Goal: Task Accomplishment & Management: Use online tool/utility

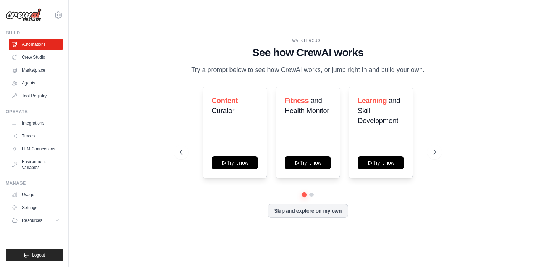
click at [509, 118] on div "WALKTHROUGH See how [PERSON_NAME] works Try a prompt below to see how [PERSON_N…" at bounding box center [308, 133] width 456 height 253
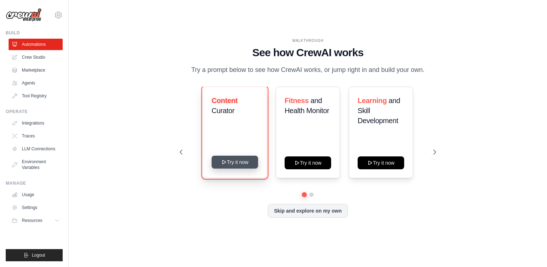
click at [245, 168] on button "Try it now" at bounding box center [235, 162] width 47 height 13
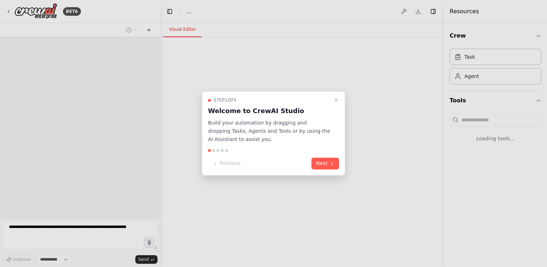
select select "****"
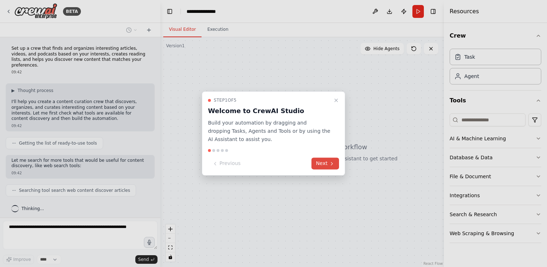
click at [329, 164] on button "Next" at bounding box center [326, 164] width 28 height 12
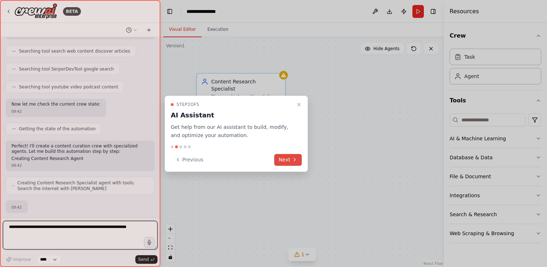
scroll to position [187, 0]
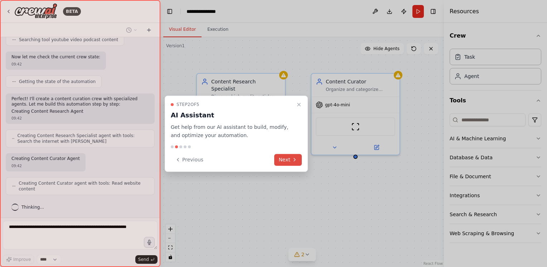
click at [282, 157] on button "Next" at bounding box center [288, 160] width 28 height 12
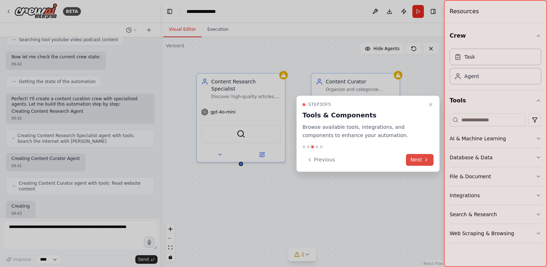
scroll to position [228, 0]
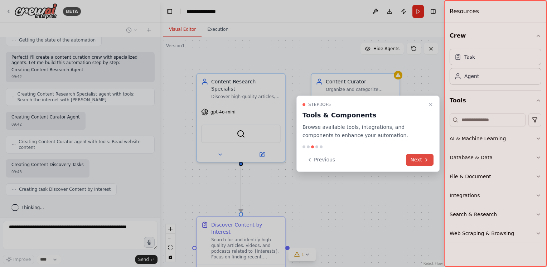
click at [422, 163] on button "Next" at bounding box center [420, 160] width 28 height 12
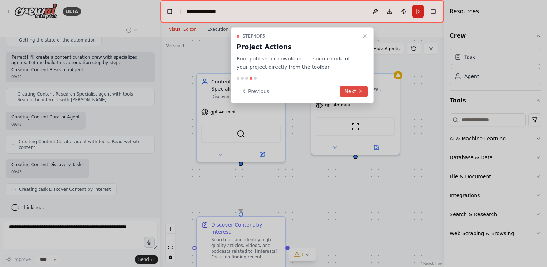
click at [350, 92] on button "Next" at bounding box center [354, 92] width 28 height 12
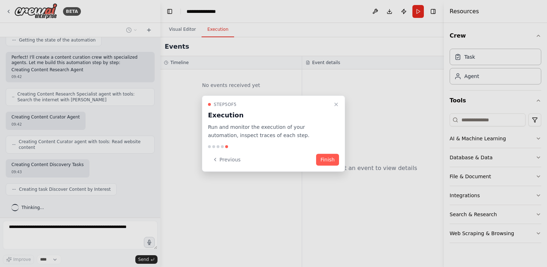
scroll to position [246, 0]
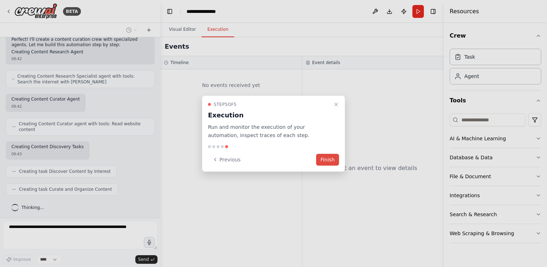
click at [335, 161] on button "Finish" at bounding box center [327, 160] width 23 height 12
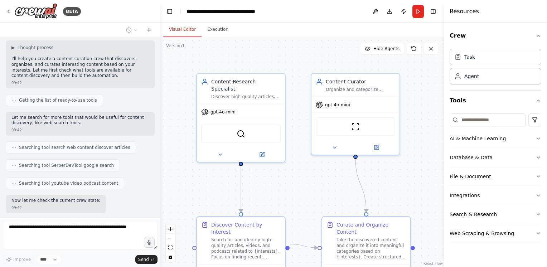
scroll to position [0, 0]
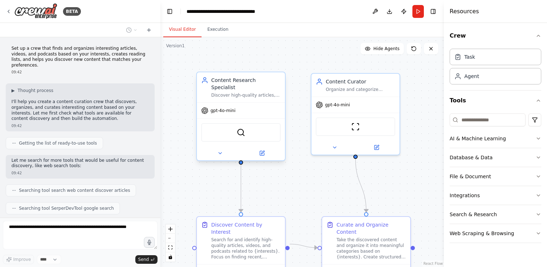
click at [243, 103] on div "gpt-4o-mini" at bounding box center [241, 111] width 88 height 16
click at [384, 111] on div "ScrapeWebsiteTool" at bounding box center [356, 125] width 88 height 28
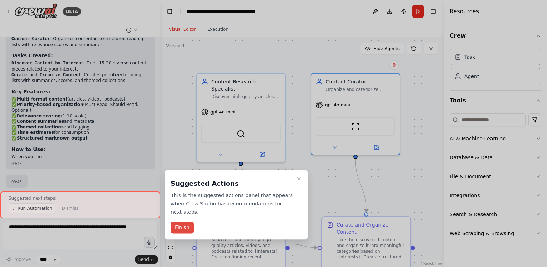
click at [176, 228] on button "Finish" at bounding box center [182, 228] width 23 height 12
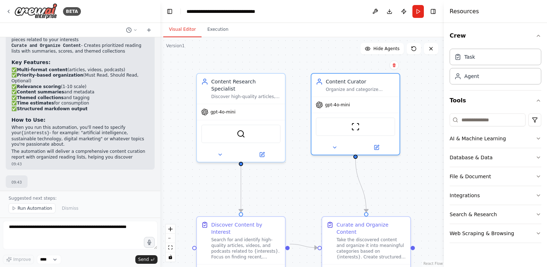
scroll to position [585, 0]
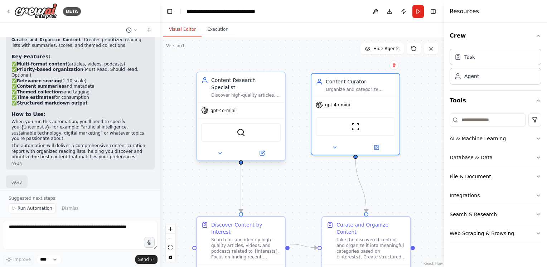
click at [260, 119] on div "SerperDevTool" at bounding box center [241, 133] width 88 height 28
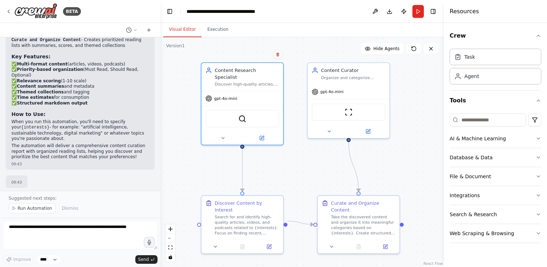
drag, startPoint x: 262, startPoint y: 188, endPoint x: 262, endPoint y: 175, distance: 13.3
click at [262, 175] on div ".deletable-edge-delete-btn { width: 20px; height: 20px; border: 0px solid #ffff…" at bounding box center [302, 152] width 284 height 230
click at [245, 114] on img at bounding box center [243, 118] width 8 height 8
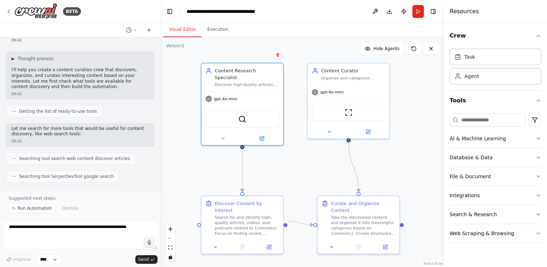
scroll to position [0, 0]
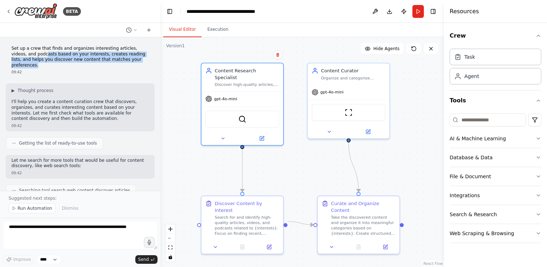
drag, startPoint x: 46, startPoint y: 55, endPoint x: 51, endPoint y: 65, distance: 11.4
click at [51, 65] on p "Set up a crew that finds and organizes interesting articles, videos, and podcas…" at bounding box center [80, 57] width 138 height 22
drag, startPoint x: 51, startPoint y: 65, endPoint x: 20, endPoint y: 53, distance: 33.2
click at [20, 53] on p "Set up a crew that finds and organizes interesting articles, videos, and podcas…" at bounding box center [80, 57] width 138 height 22
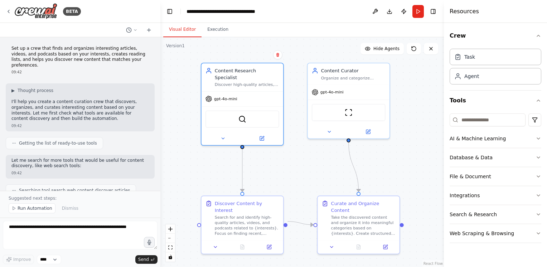
click at [44, 109] on p "I'll help you create a content curation crew that discovers, organizes, and cur…" at bounding box center [80, 110] width 138 height 22
drag, startPoint x: 32, startPoint y: 101, endPoint x: 91, endPoint y: 102, distance: 59.5
click at [91, 102] on p "I'll help you create a content curation crew that discovers, organizes, and cur…" at bounding box center [80, 110] width 138 height 22
drag, startPoint x: 91, startPoint y: 102, endPoint x: 98, endPoint y: 114, distance: 13.8
click at [98, 114] on p "I'll help you create a content curation crew that discovers, organizes, and cur…" at bounding box center [80, 110] width 138 height 22
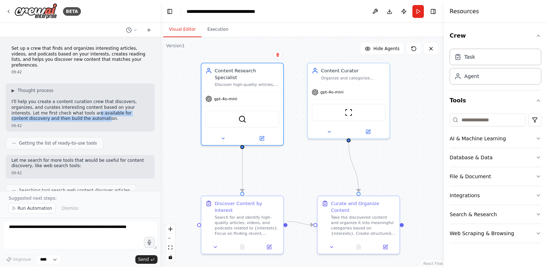
drag, startPoint x: 95, startPoint y: 113, endPoint x: 90, endPoint y: 120, distance: 8.2
click at [90, 120] on p "I'll help you create a content curation crew that discovers, organizes, and cur…" at bounding box center [80, 110] width 138 height 22
drag, startPoint x: 90, startPoint y: 120, endPoint x: 80, endPoint y: 155, distance: 36.6
click at [80, 155] on div "Set up a crew that finds and organizes interesting articles, videos, and podcas…" at bounding box center [80, 114] width 160 height 154
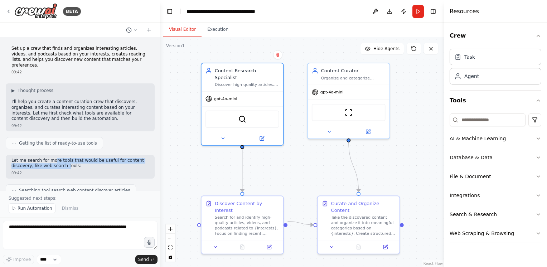
drag, startPoint x: 54, startPoint y: 158, endPoint x: 66, endPoint y: 165, distance: 14.1
click at [66, 165] on p "Let me search for more tools that would be useful for content discovery, like w…" at bounding box center [80, 163] width 138 height 11
drag, startPoint x: 66, startPoint y: 165, endPoint x: 80, endPoint y: 170, distance: 14.7
click at [80, 170] on div "Let me search for more tools that would be useful for content discovery, like w…" at bounding box center [80, 167] width 149 height 24
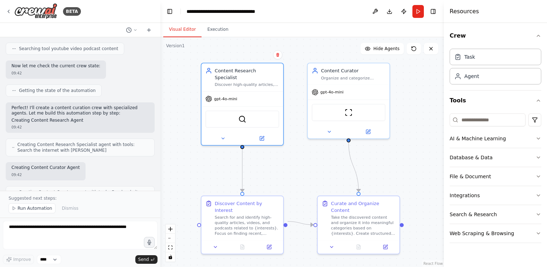
scroll to position [178, 0]
drag, startPoint x: 40, startPoint y: 112, endPoint x: 46, endPoint y: 114, distance: 6.0
click at [46, 114] on p "Perfect! I'll create a content curation crew with specialized agents. Let me bu…" at bounding box center [80, 110] width 138 height 11
drag, startPoint x: 46, startPoint y: 114, endPoint x: 78, endPoint y: 117, distance: 32.1
click at [78, 118] on h2 "Creating Content Research Agent" at bounding box center [80, 121] width 138 height 6
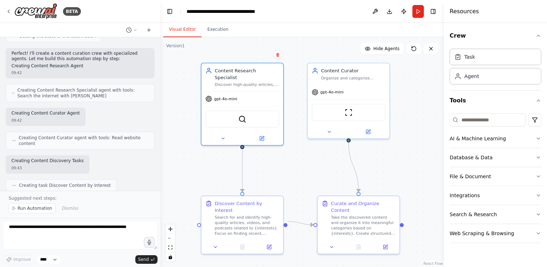
scroll to position [232, 0]
